Goal: Information Seeking & Learning: Find specific page/section

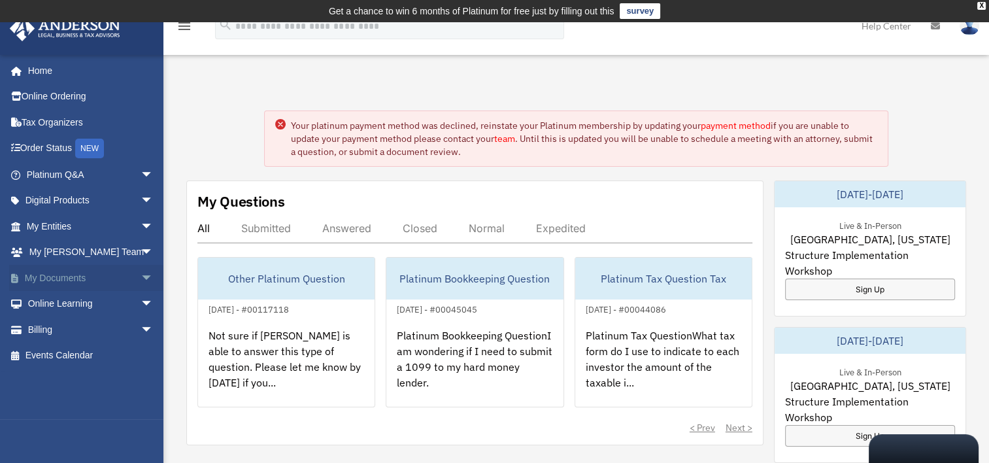
click at [141, 277] on span "arrow_drop_down" at bounding box center [154, 278] width 26 height 27
click at [141, 277] on span "arrow_drop_up" at bounding box center [154, 278] width 26 height 27
click at [141, 277] on span "arrow_drop_down" at bounding box center [154, 278] width 26 height 27
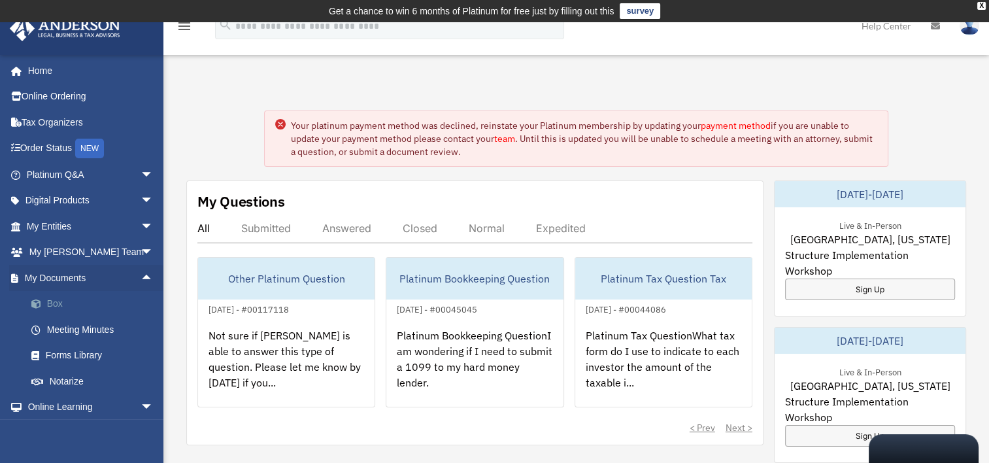
click at [56, 296] on link "Box" at bounding box center [95, 304] width 155 height 26
click at [46, 301] on span at bounding box center [43, 303] width 8 height 9
click at [44, 296] on link "Box" at bounding box center [95, 304] width 155 height 26
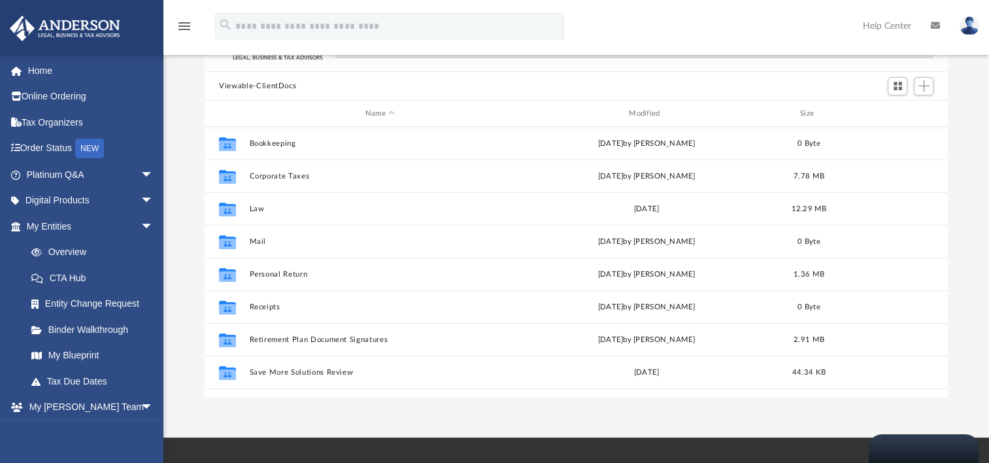
scroll to position [107, 0]
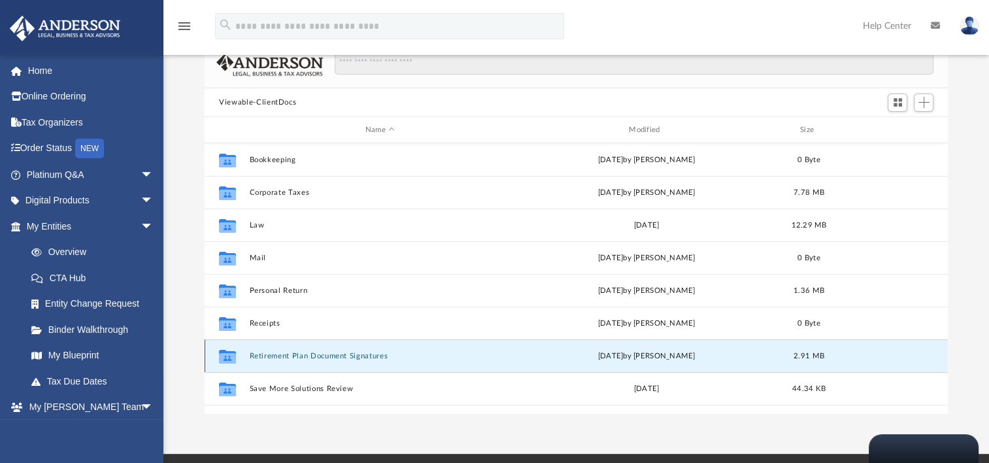
click at [312, 356] on button "Retirement Plan Document Signatures" at bounding box center [380, 356] width 261 height 8
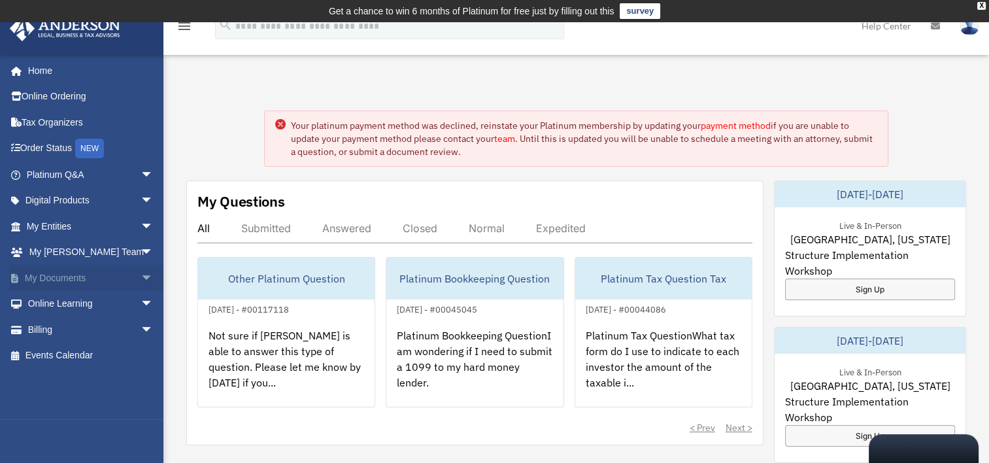
click at [141, 279] on span "arrow_drop_down" at bounding box center [154, 278] width 26 height 27
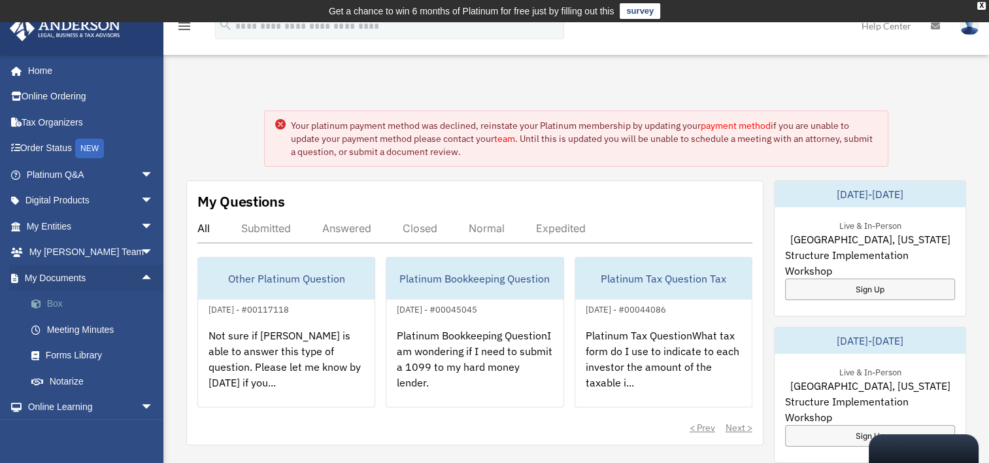
click at [79, 305] on link "Box" at bounding box center [95, 304] width 155 height 26
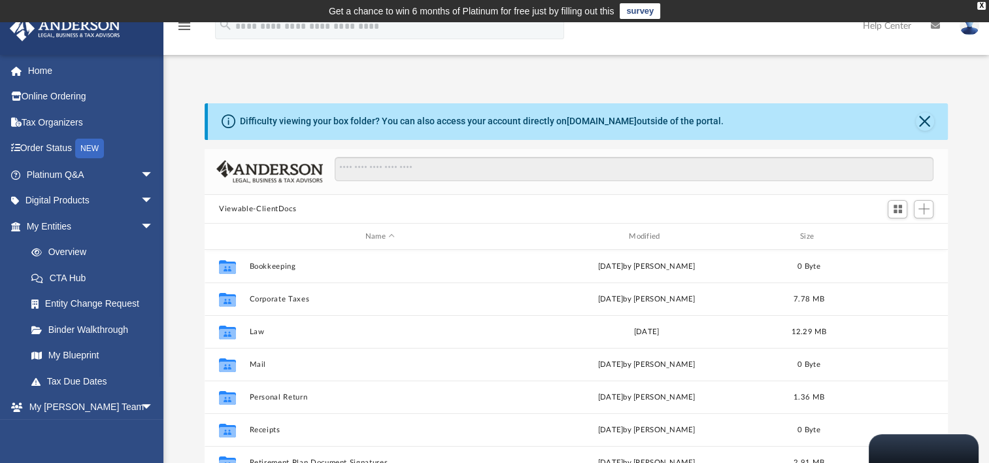
scroll to position [287, 732]
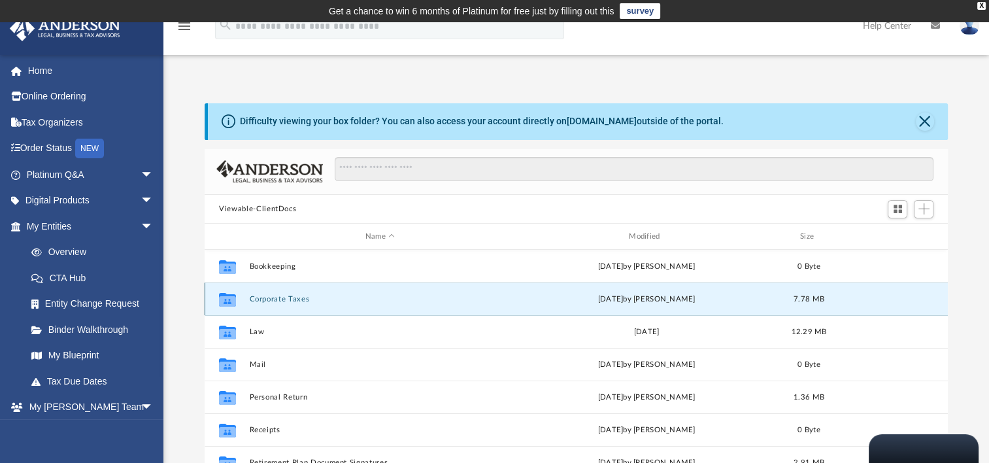
click at [263, 298] on button "Corporate Taxes" at bounding box center [380, 299] width 261 height 8
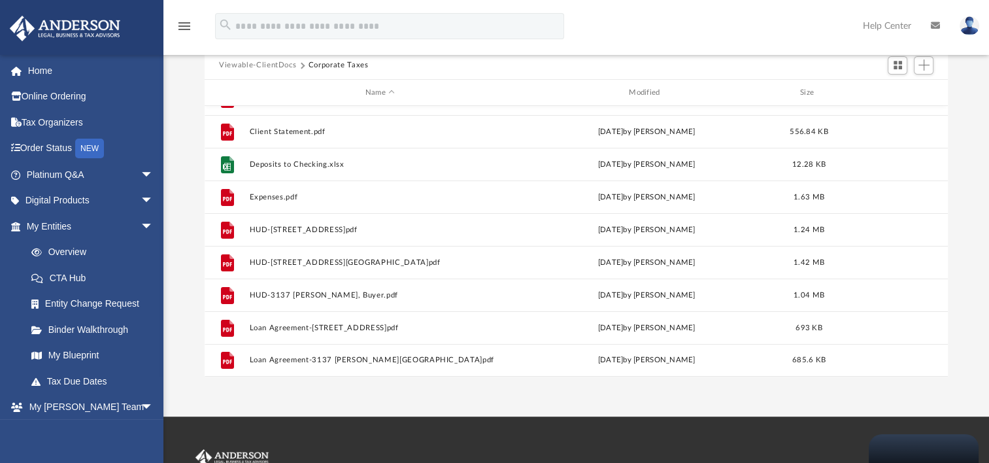
scroll to position [0, 0]
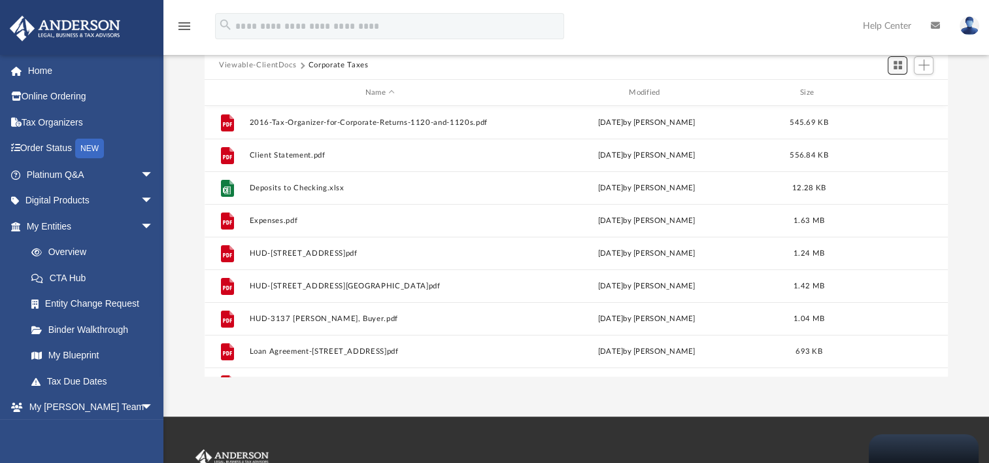
click at [898, 67] on span "Switch to Grid View" at bounding box center [897, 64] width 11 height 11
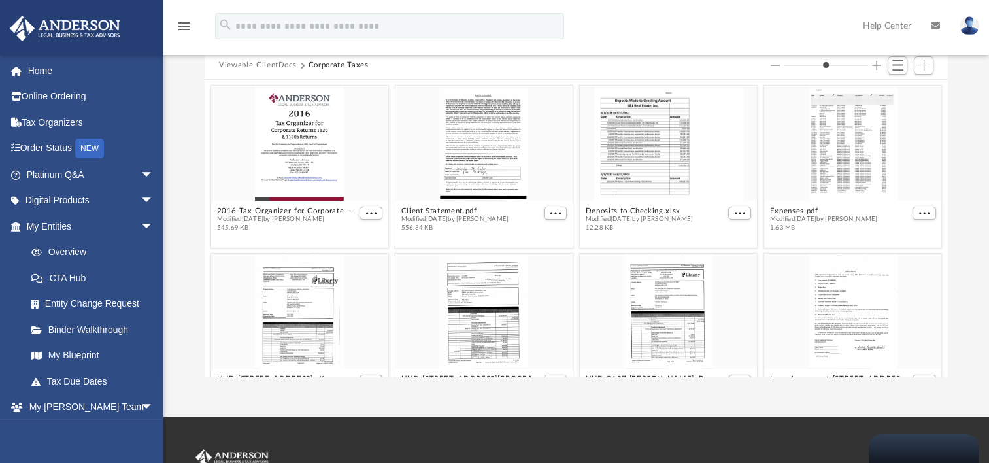
click at [269, 64] on button "Viewable-ClientDocs" at bounding box center [257, 65] width 77 height 12
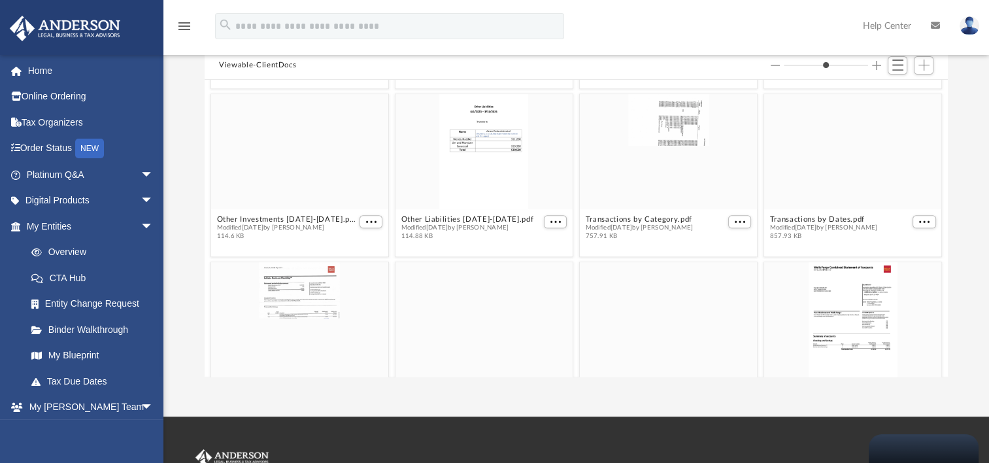
scroll to position [1556, 0]
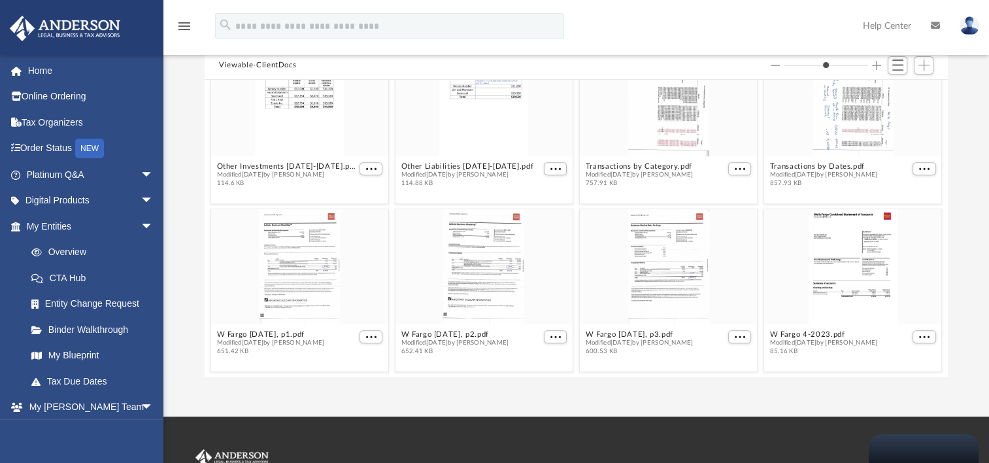
drag, startPoint x: 988, startPoint y: 410, endPoint x: 998, endPoint y: 193, distance: 216.6
click at [988, 193] on html "X Get a chance to win 6 months of Platinum for free just by filling out this su…" at bounding box center [494, 252] width 989 height 793
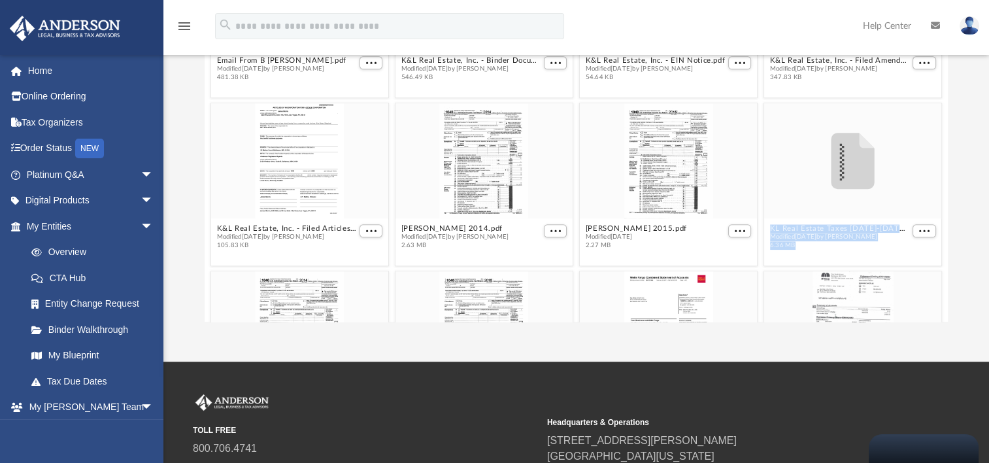
scroll to position [331, 0]
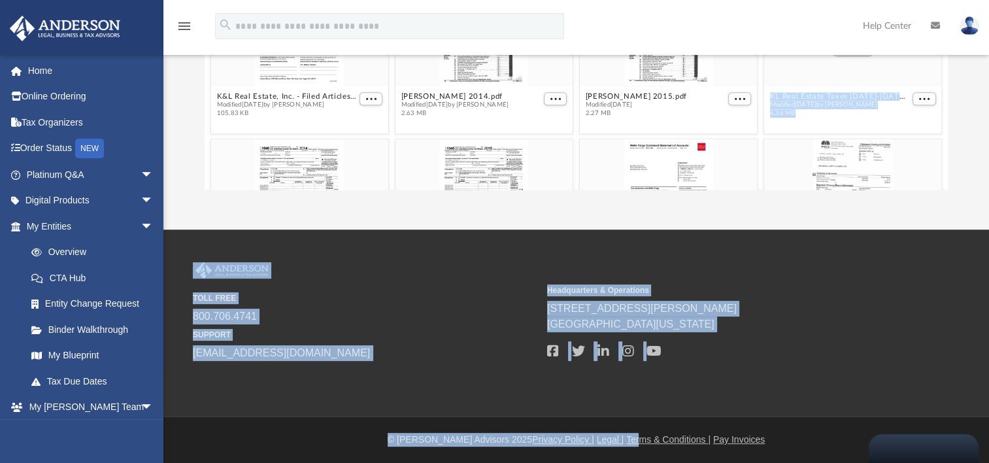
drag, startPoint x: 650, startPoint y: 444, endPoint x: 622, endPoint y: 481, distance: 46.1
click at [622, 462] on html "X Get a chance to win 6 months of Platinum for free just by filling out this su…" at bounding box center [494, 65] width 989 height 793
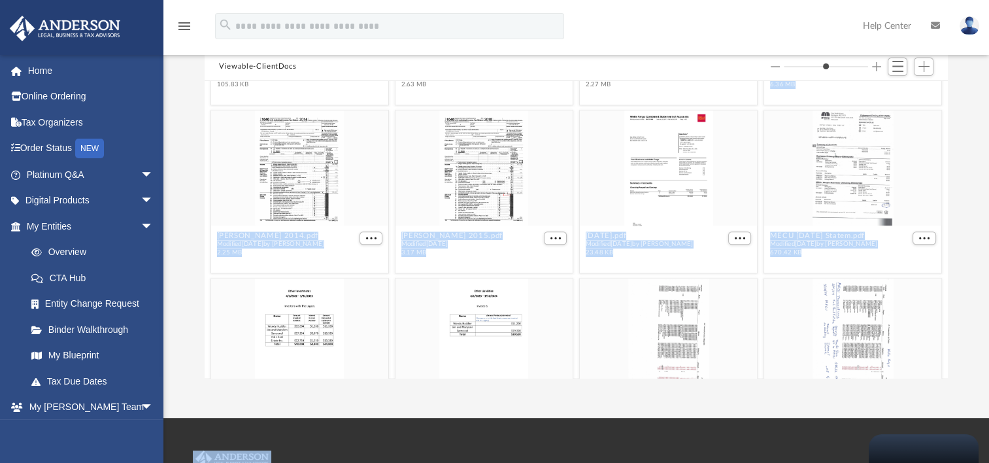
scroll to position [1388, 0]
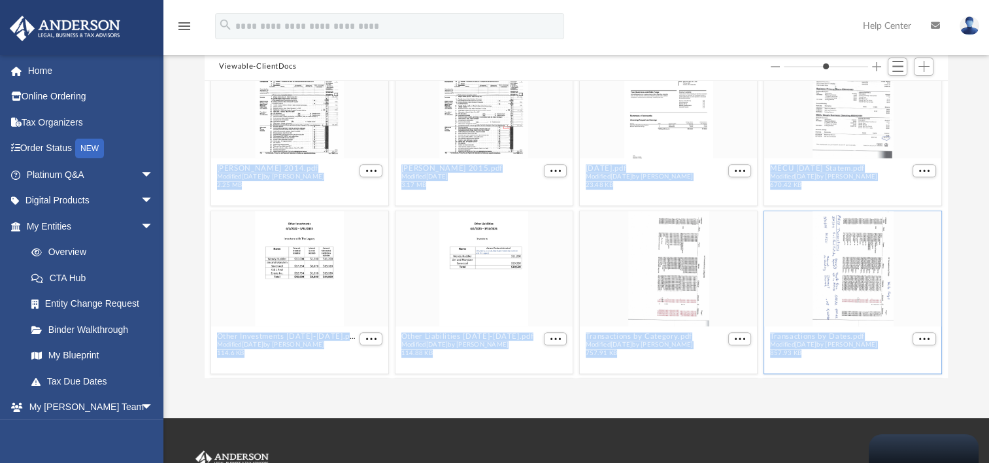
drag, startPoint x: 937, startPoint y: 305, endPoint x: 926, endPoint y: 335, distance: 32.7
click at [926, 335] on div "K&L Real Estate, Inc. - Filed Articles.pdf Modified [DATE] by [PERSON_NAME] 105…" at bounding box center [576, 229] width 743 height 297
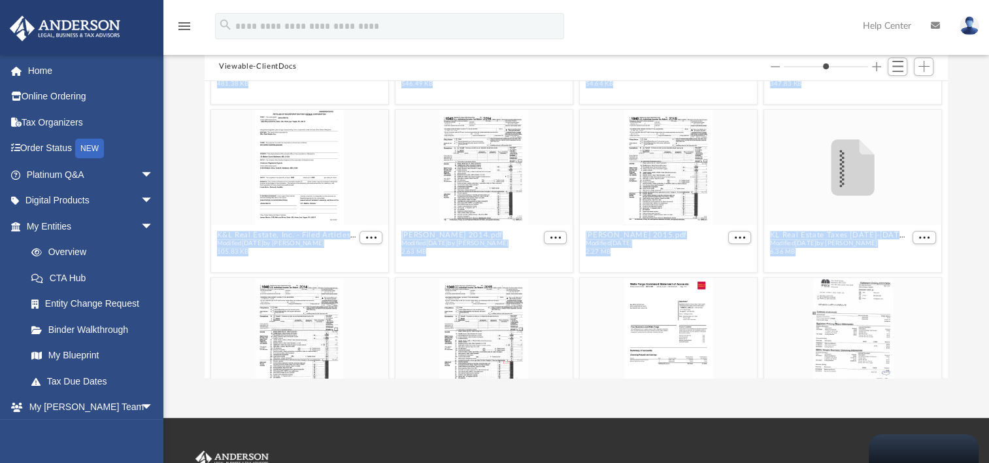
scroll to position [1167, 0]
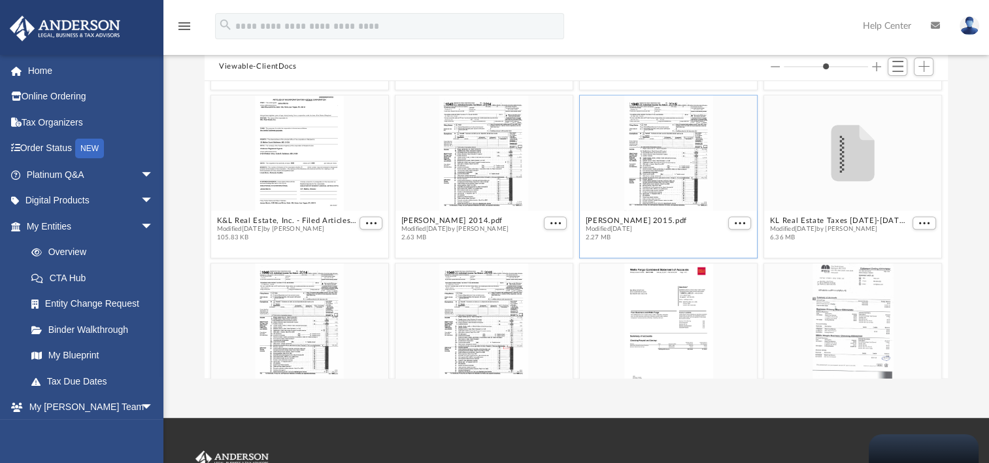
click at [659, 161] on div "grid" at bounding box center [668, 152] width 177 height 115
click at [653, 164] on div "grid" at bounding box center [668, 152] width 177 height 115
click at [735, 220] on span "More options" at bounding box center [740, 223] width 10 height 7
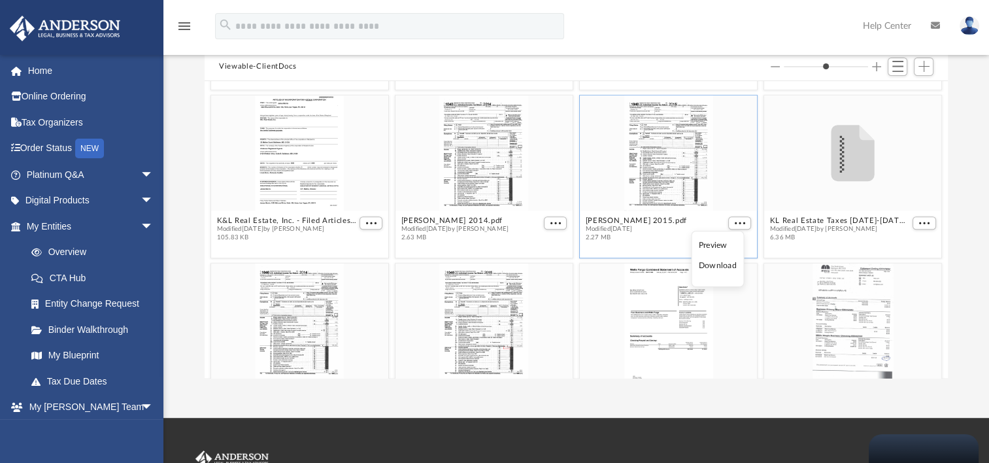
click at [710, 252] on li "Preview" at bounding box center [718, 246] width 38 height 14
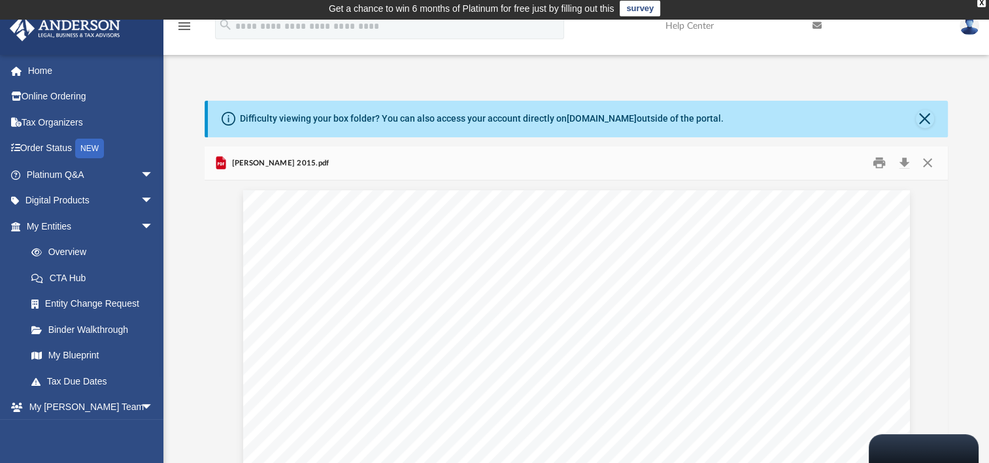
scroll to position [0, 0]
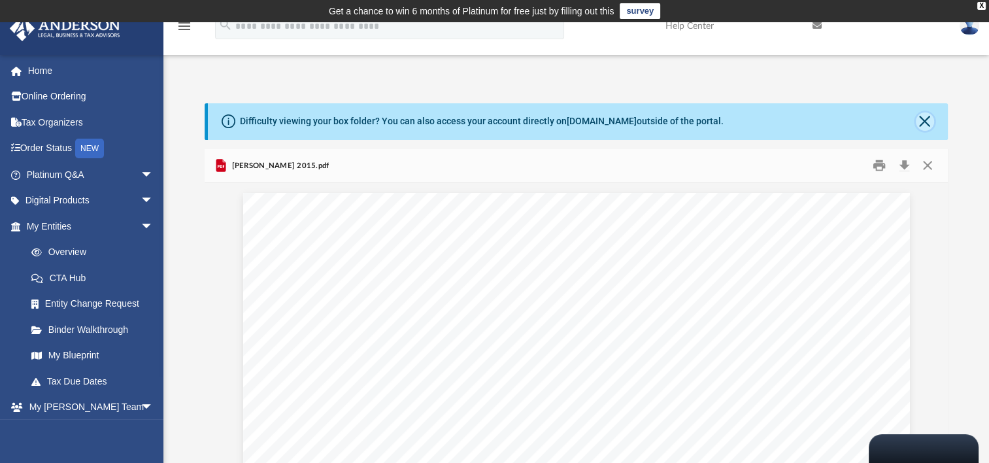
click at [925, 120] on button "Close" at bounding box center [925, 121] width 18 height 18
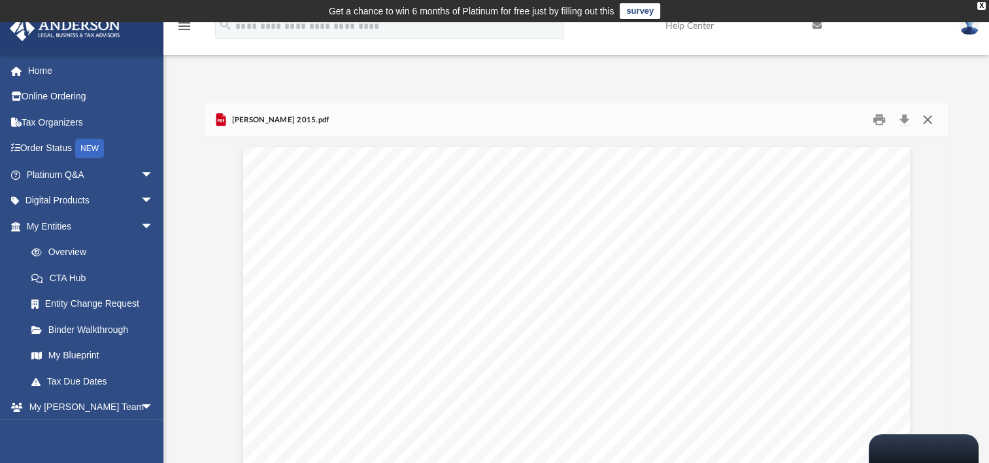
click at [926, 120] on button "Close" at bounding box center [927, 120] width 24 height 20
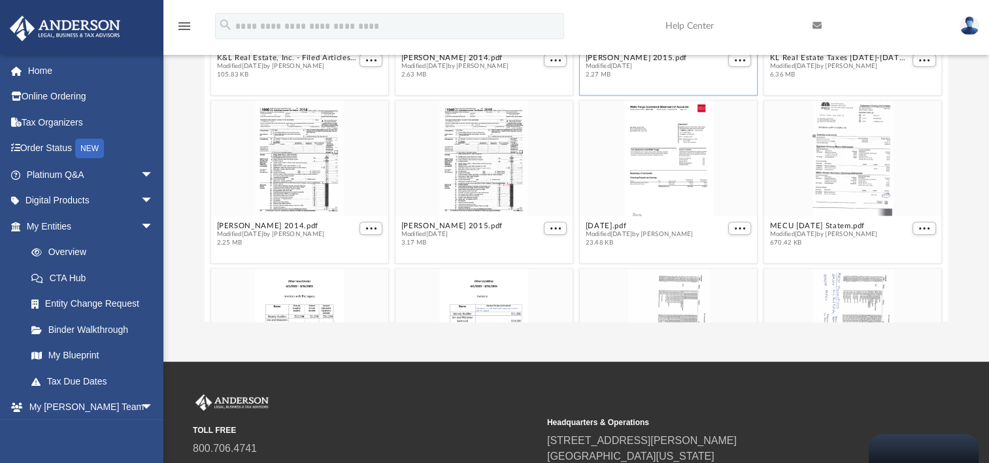
scroll to position [1256, 0]
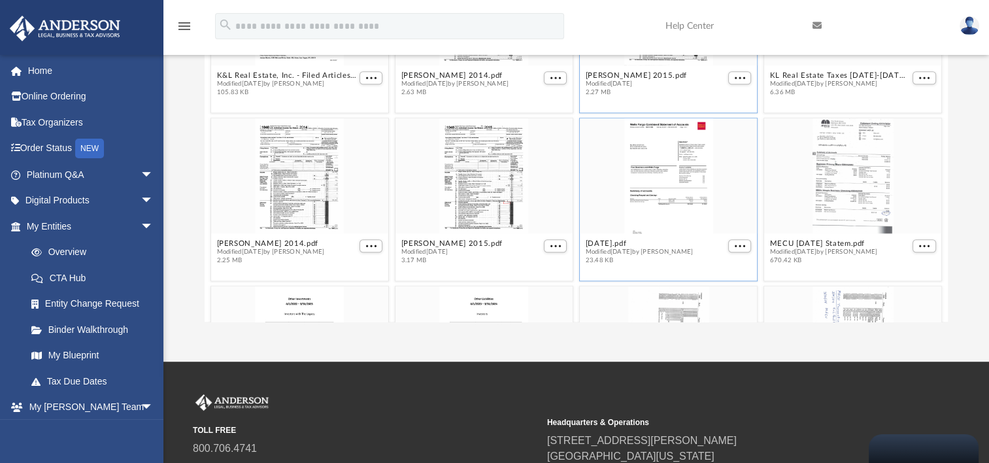
click at [656, 188] on div "grid" at bounding box center [668, 175] width 177 height 115
click at [735, 242] on span "More options" at bounding box center [740, 245] width 10 height 7
click at [719, 273] on li "Preview" at bounding box center [718, 268] width 38 height 14
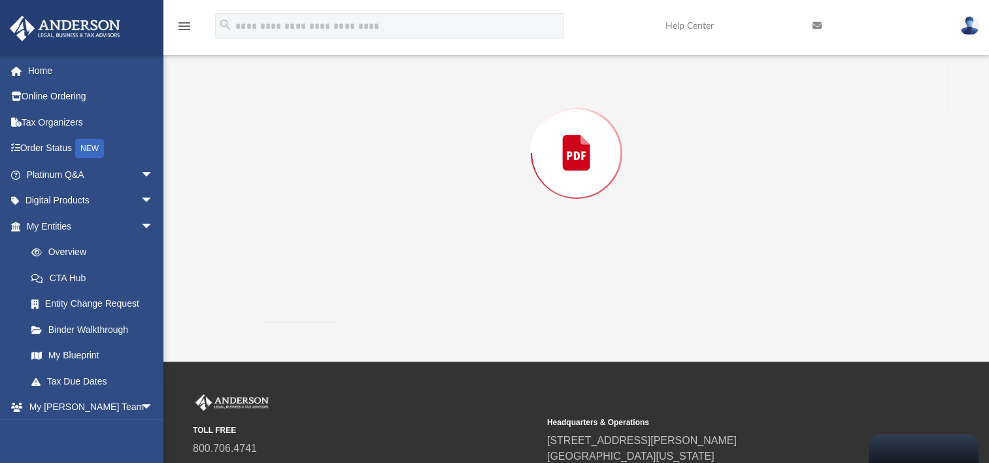
scroll to position [103, 0]
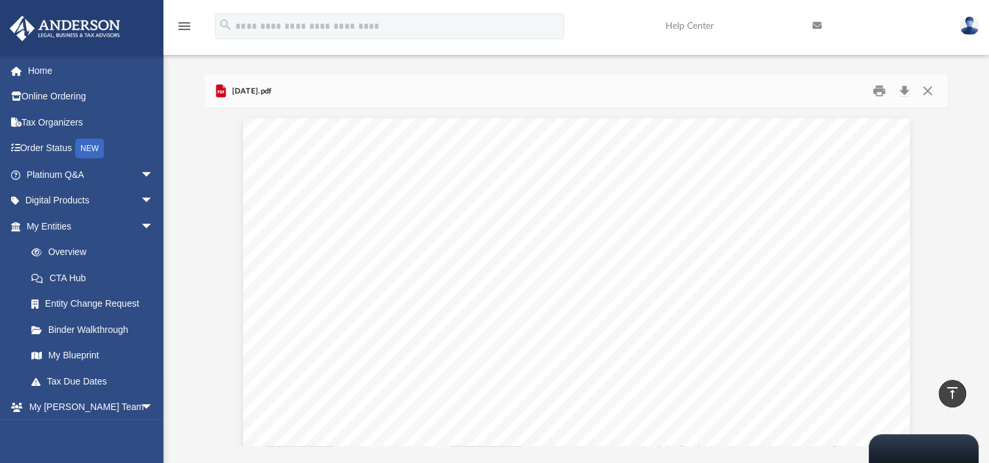
scroll to position [5, 0]
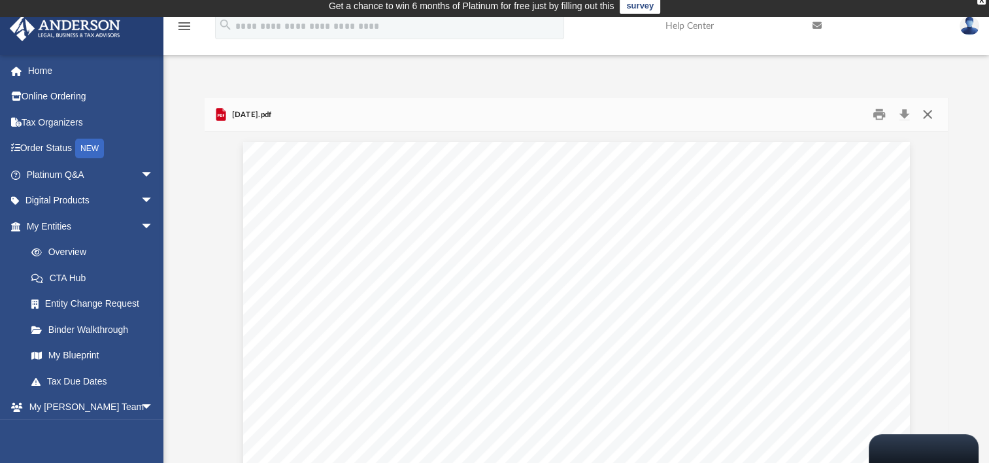
click at [927, 112] on button "Close" at bounding box center [927, 115] width 24 height 20
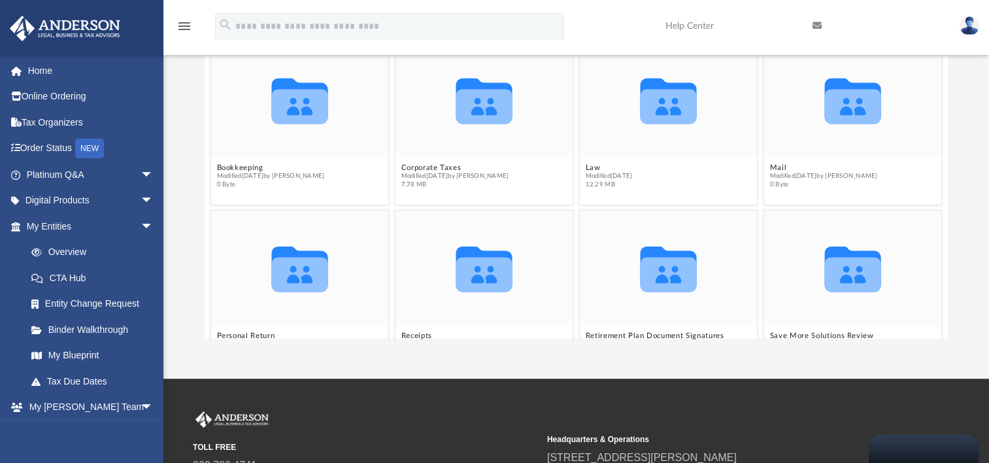
scroll to position [0, 0]
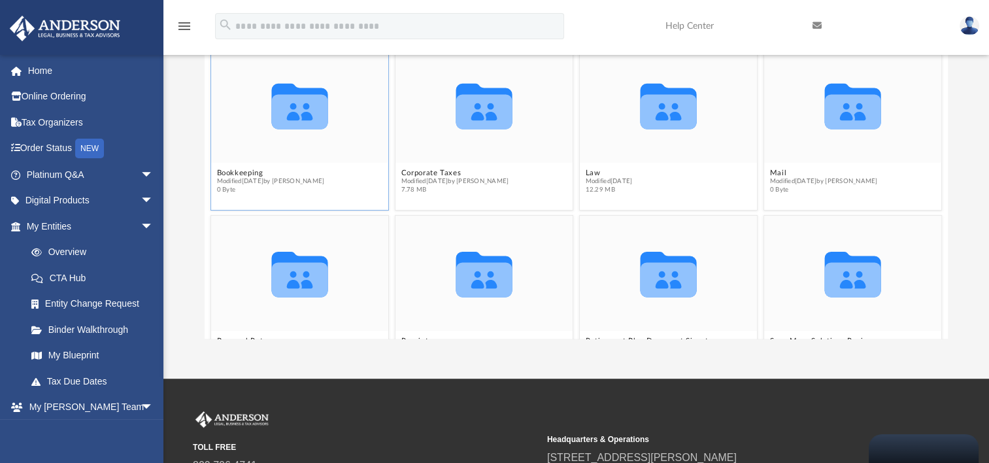
click at [307, 108] on icon "grid" at bounding box center [300, 111] width 56 height 35
click at [312, 114] on icon "grid" at bounding box center [300, 111] width 56 height 35
click at [481, 118] on icon "grid" at bounding box center [484, 111] width 56 height 35
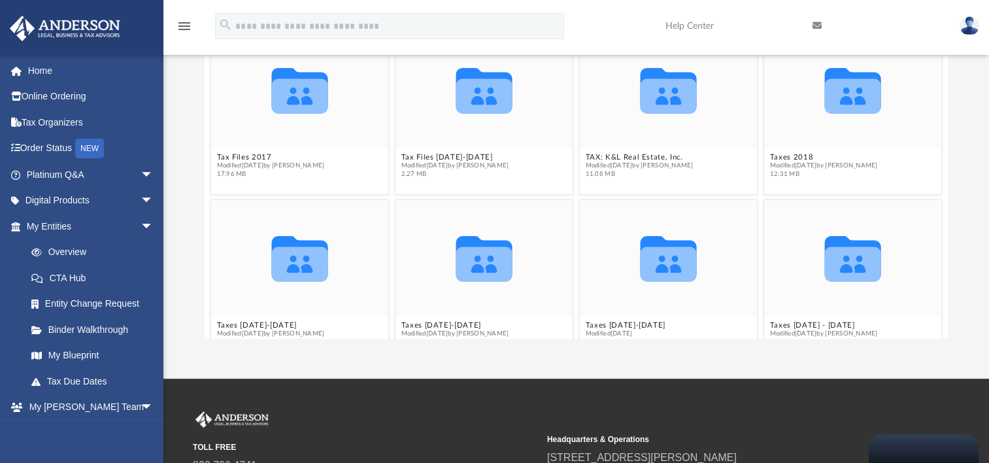
scroll to position [344, 0]
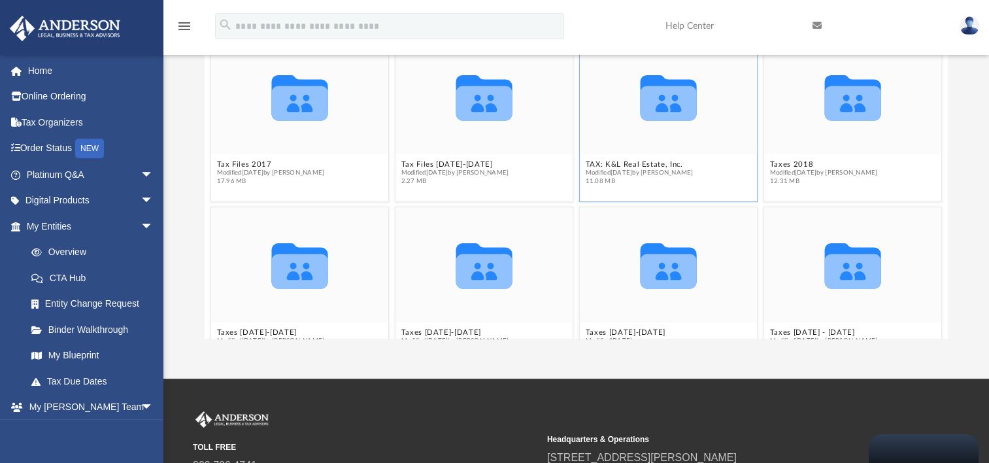
click at [659, 107] on icon "grid" at bounding box center [669, 97] width 56 height 45
click at [657, 107] on icon "grid" at bounding box center [669, 97] width 56 height 45
click at [684, 97] on icon "grid" at bounding box center [669, 103] width 56 height 35
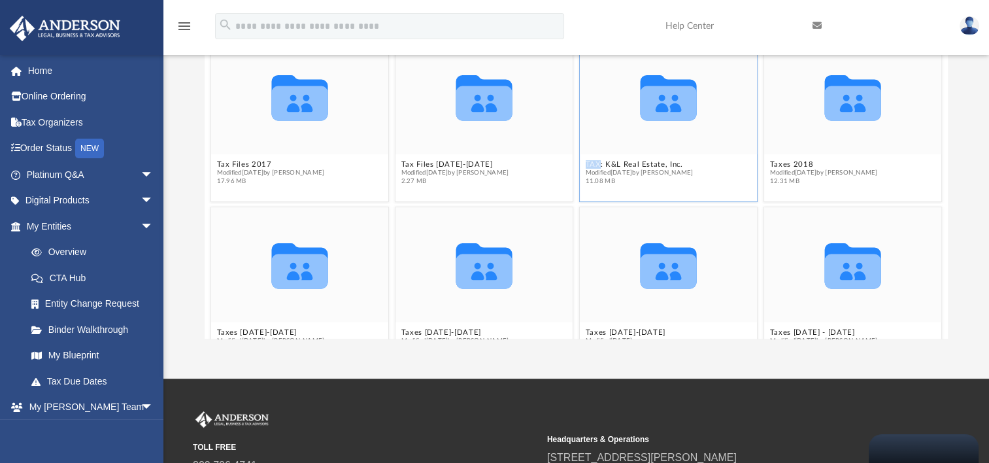
click at [684, 97] on icon "grid" at bounding box center [669, 103] width 56 height 35
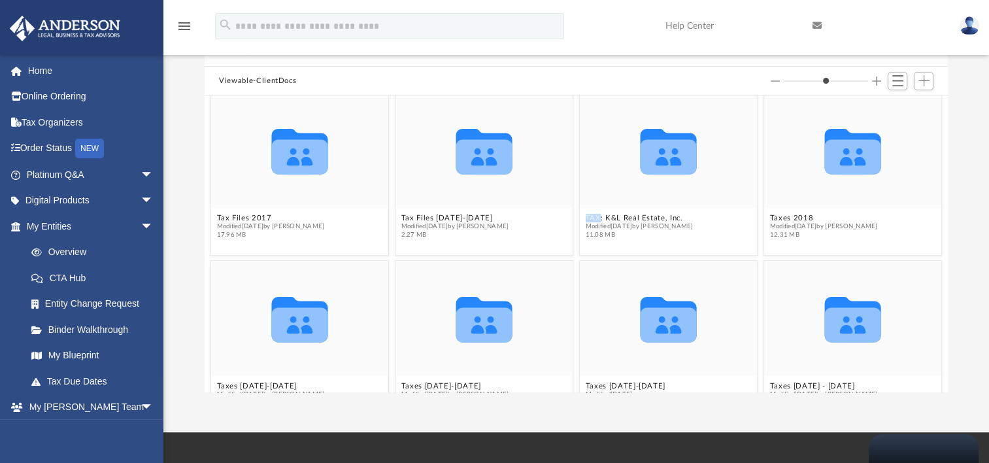
scroll to position [80, 0]
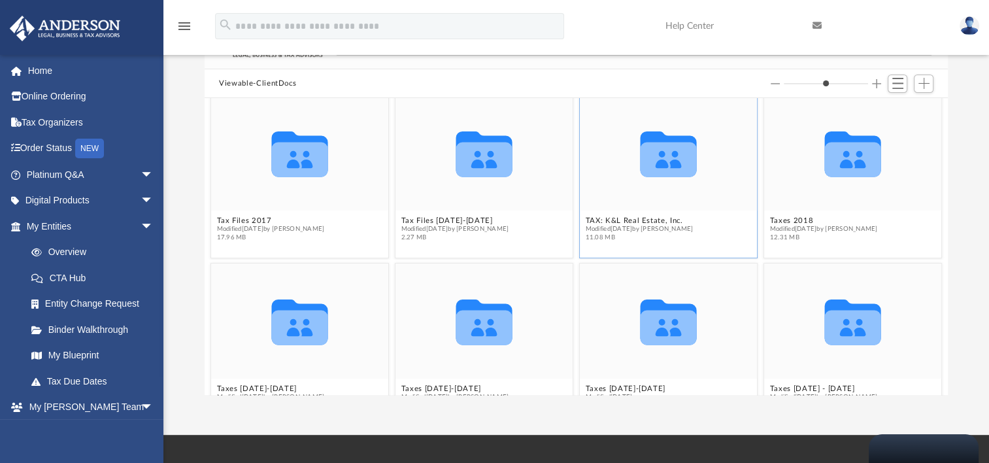
click at [678, 151] on icon "grid" at bounding box center [669, 159] width 56 height 35
click at [838, 157] on icon "grid" at bounding box center [853, 159] width 56 height 35
click at [784, 233] on span "12.31 MB" at bounding box center [824, 237] width 108 height 8
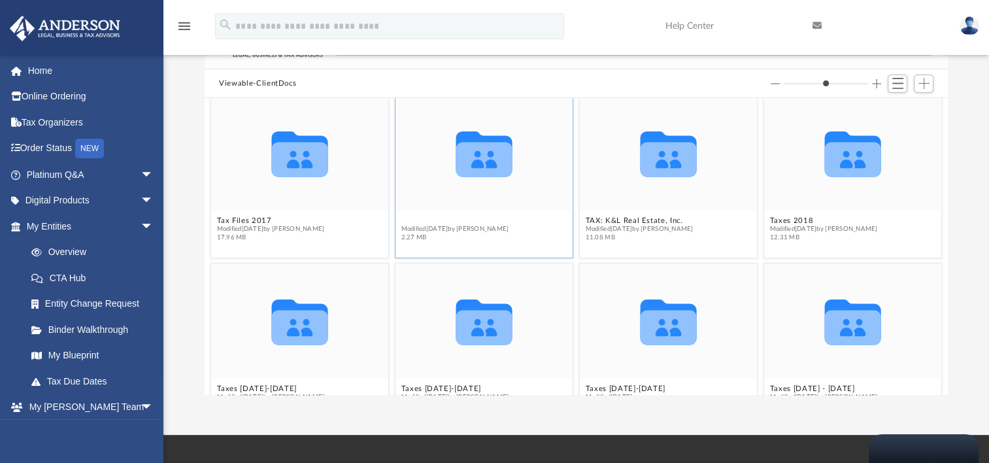
scroll to position [336, 0]
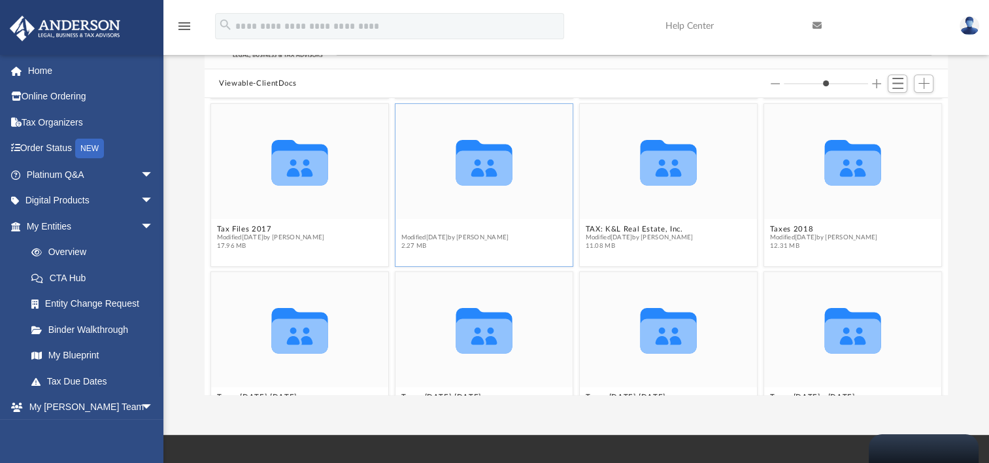
click at [401, 220] on figcaption "Tax Files [DATE]-[DATE] Modified [DATE] by [PERSON_NAME] 2.27 MB" at bounding box center [483, 237] width 177 height 35
drag, startPoint x: 958, startPoint y: 139, endPoint x: 959, endPoint y: 146, distance: 7.2
click at [958, 139] on div "Difficulty viewing your box folder? You can also access your account directly o…" at bounding box center [576, 210] width 826 height 372
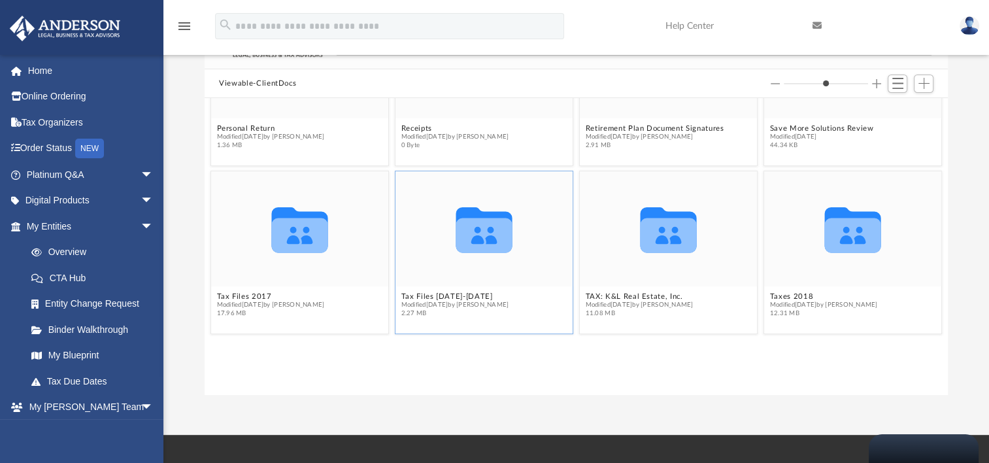
scroll to position [0, 0]
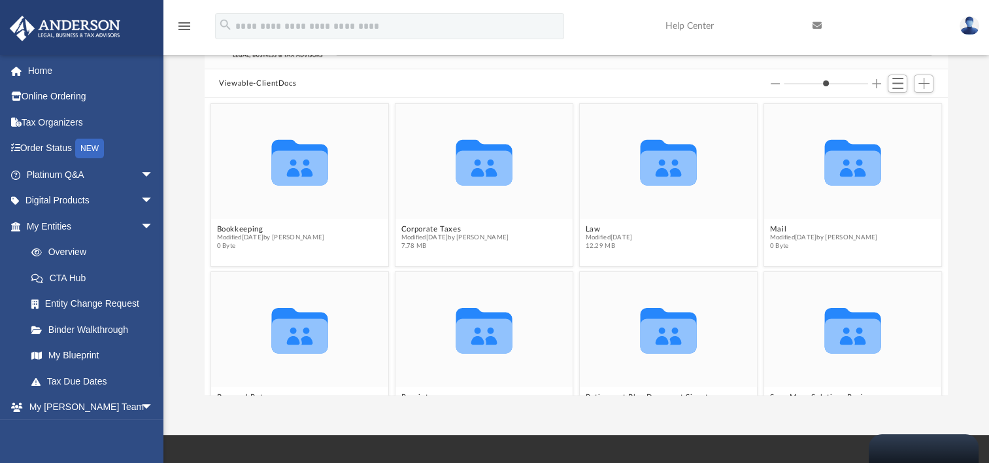
click at [969, 24] on img at bounding box center [969, 25] width 20 height 19
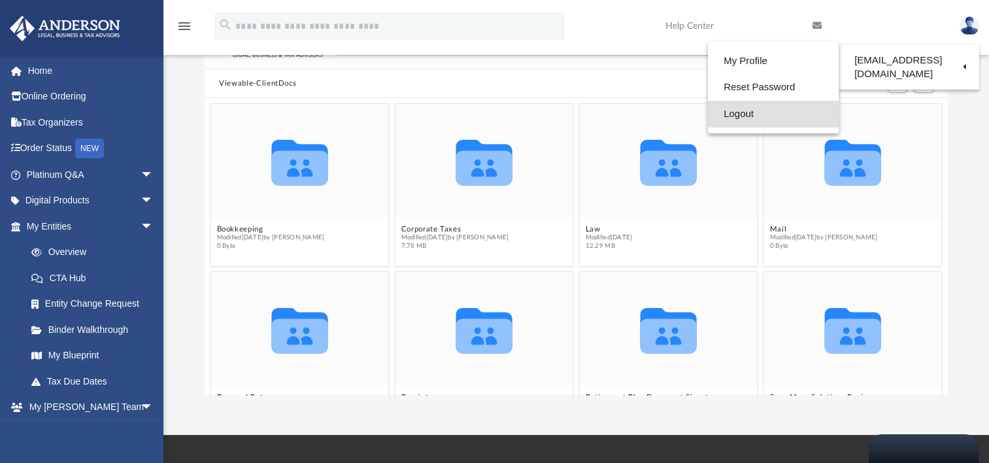
click at [740, 112] on link "Logout" at bounding box center [773, 114] width 131 height 27
